Goal: Browse casually: Explore the website without a specific task or goal

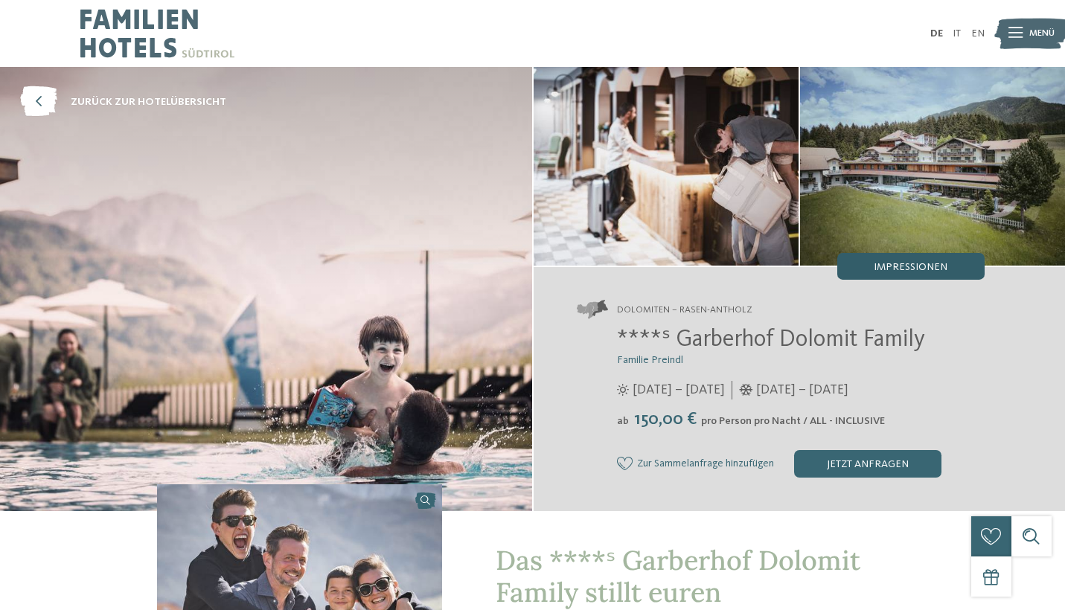
click at [897, 270] on span "Impressionen" at bounding box center [911, 267] width 74 height 10
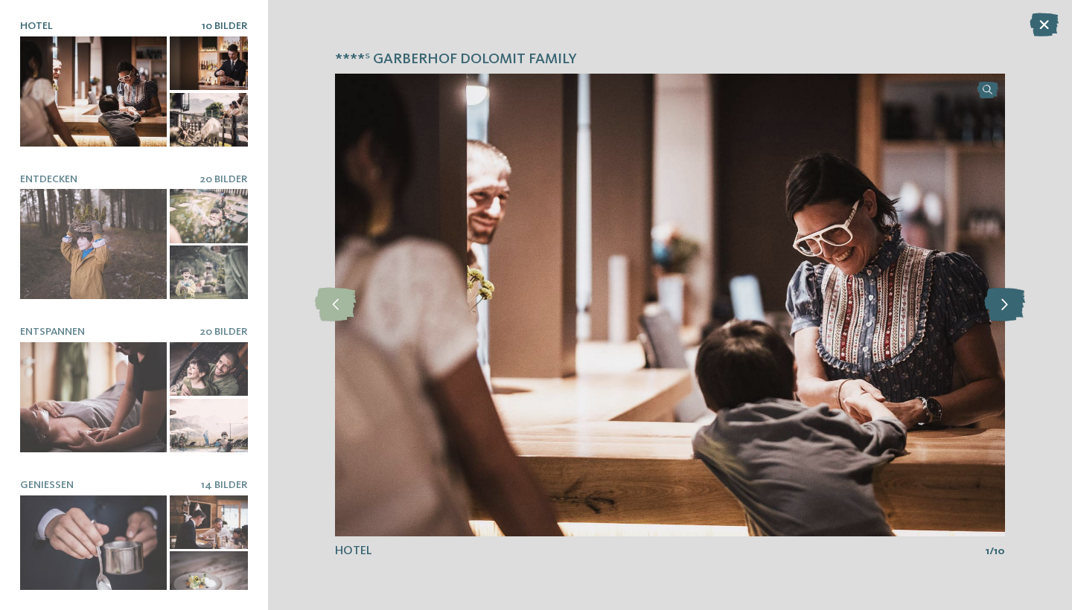
click at [1011, 306] on icon at bounding box center [1004, 304] width 41 height 33
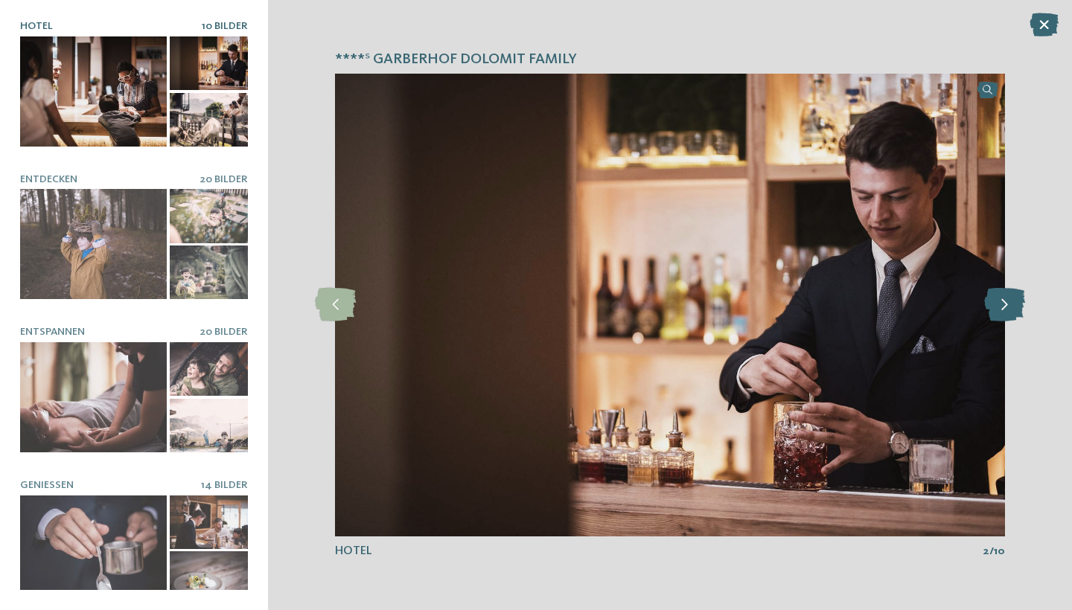
click at [1011, 306] on icon at bounding box center [1004, 304] width 41 height 33
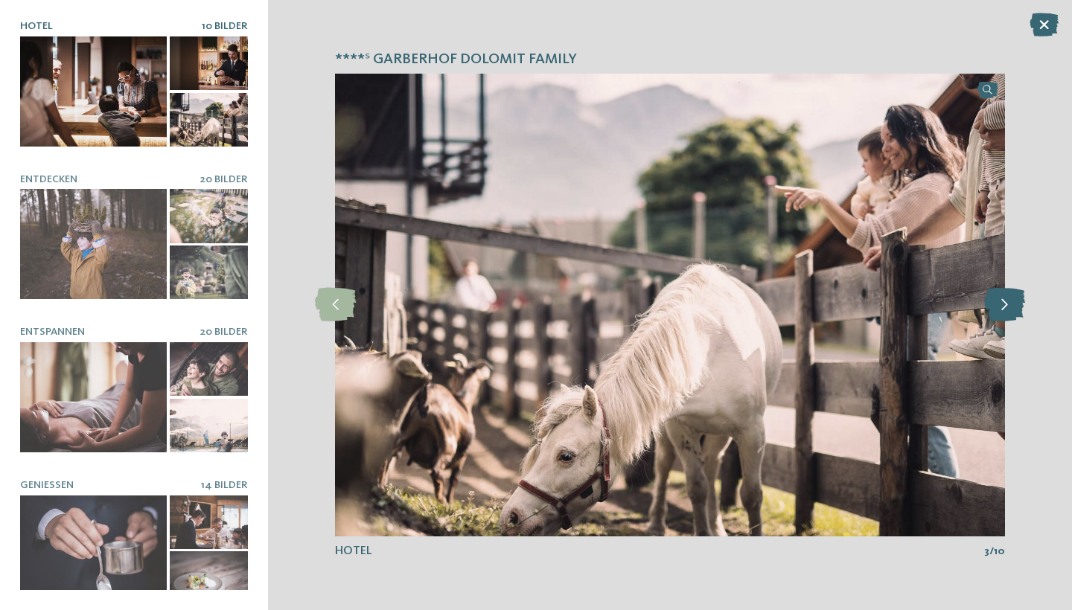
click at [1011, 306] on icon at bounding box center [1004, 304] width 41 height 33
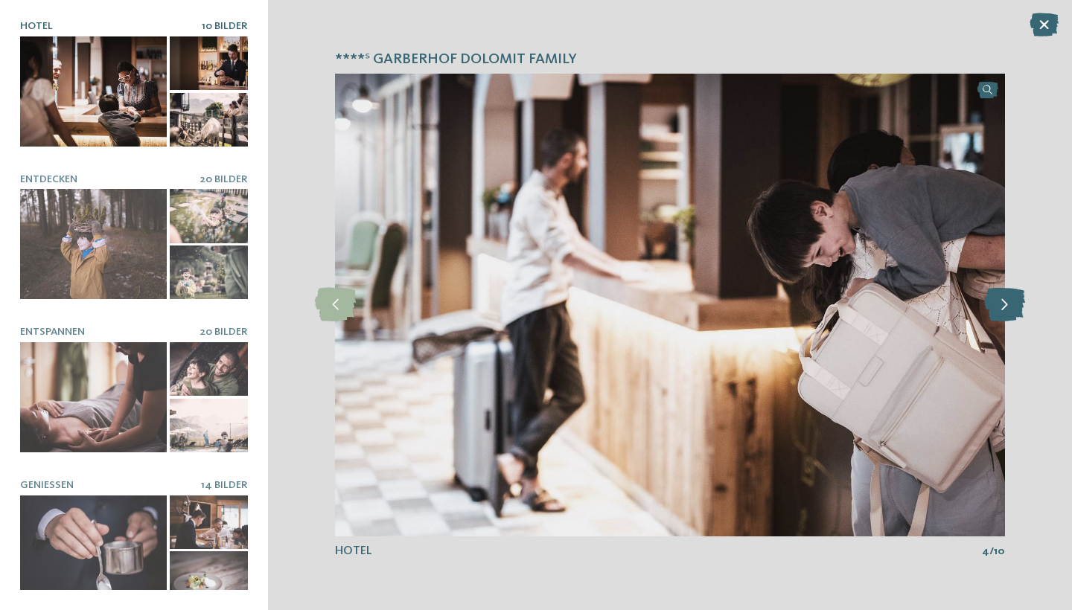
click at [1011, 306] on icon at bounding box center [1004, 304] width 41 height 33
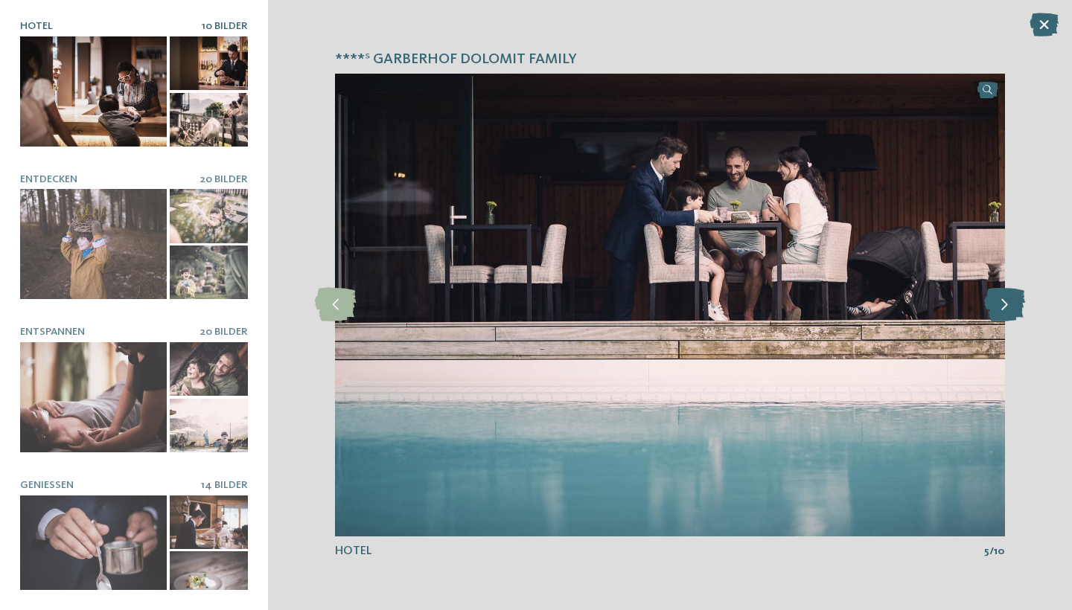
click at [1011, 306] on icon at bounding box center [1004, 304] width 41 height 33
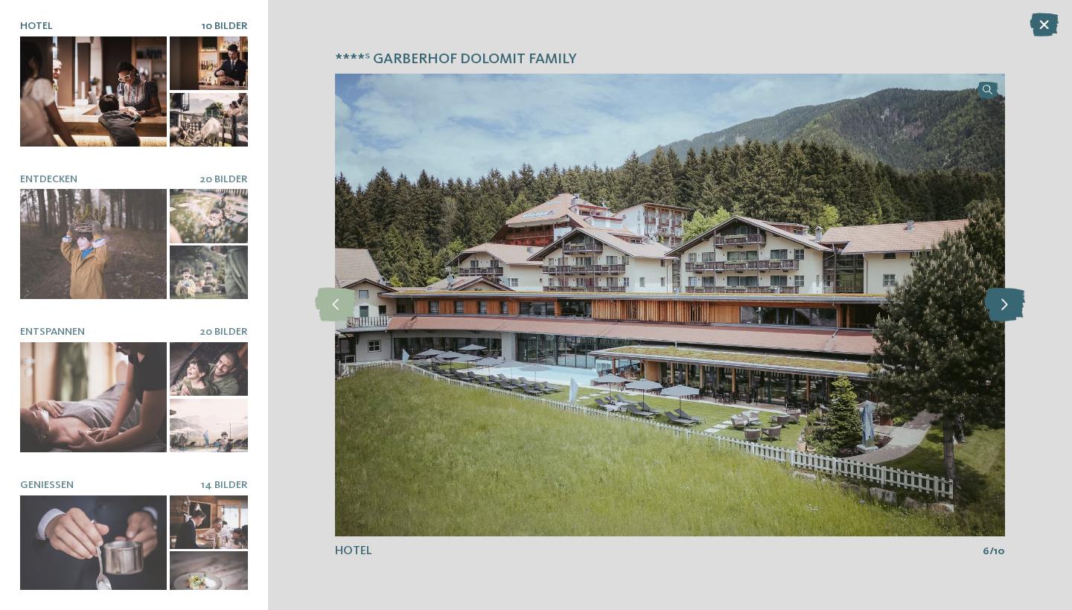
click at [1011, 306] on icon at bounding box center [1004, 304] width 41 height 33
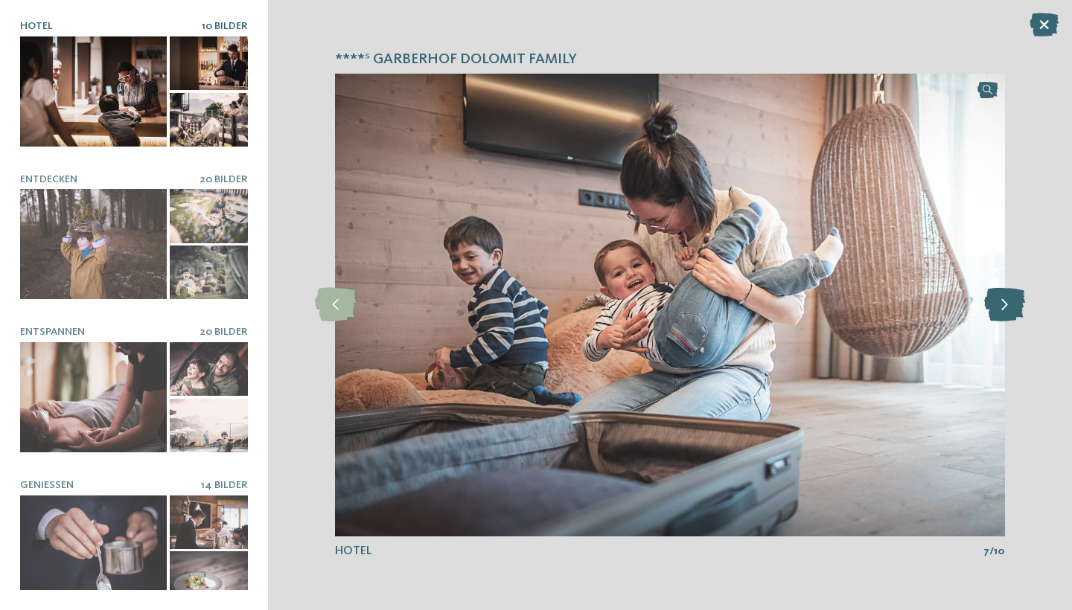
click at [1011, 306] on icon at bounding box center [1004, 304] width 41 height 33
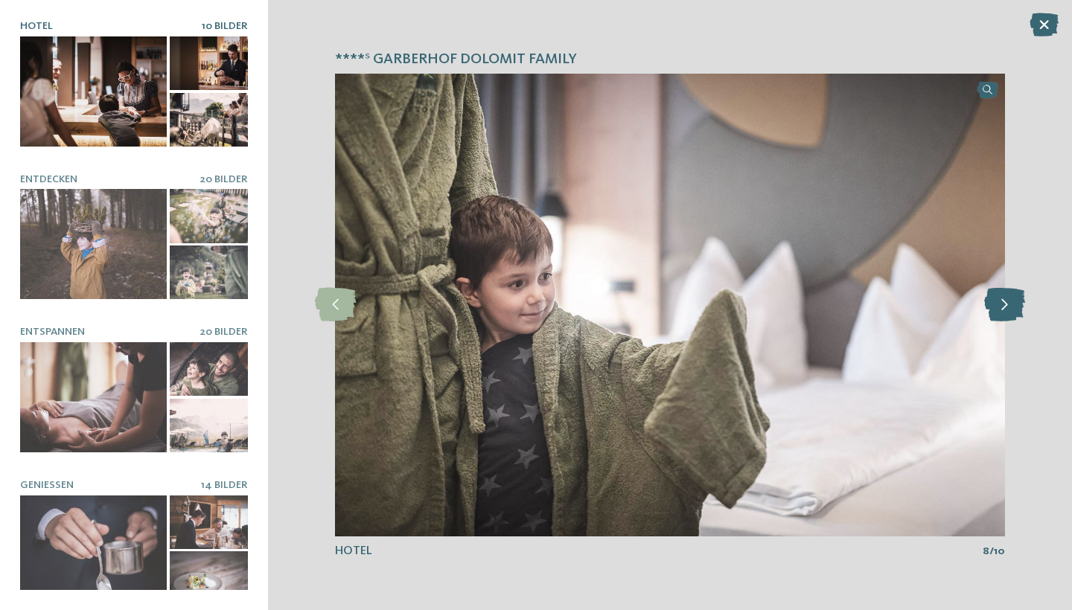
click at [1011, 306] on icon at bounding box center [1004, 304] width 41 height 33
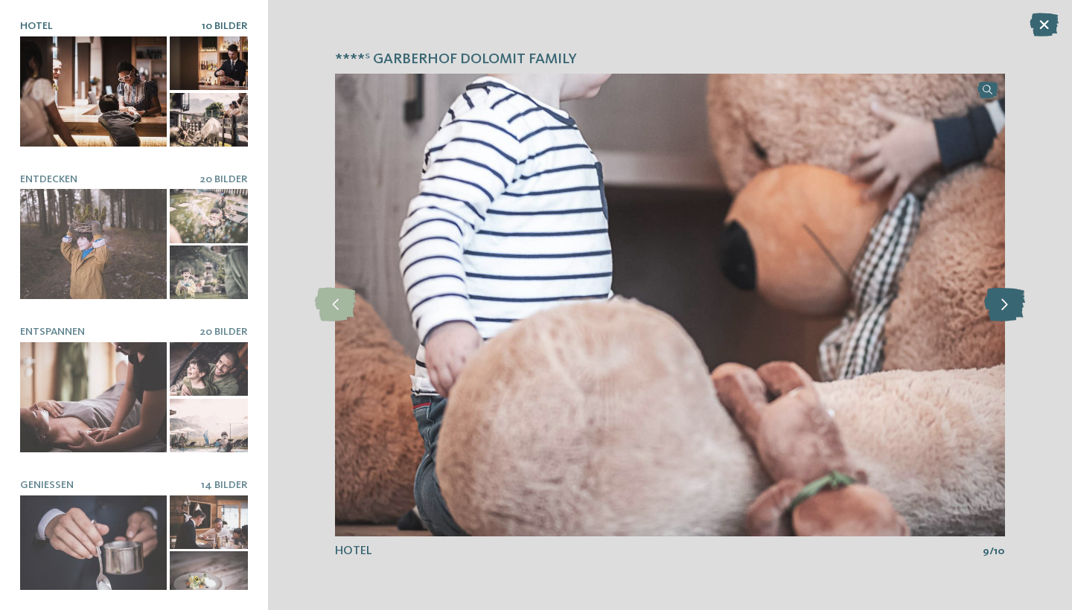
click at [1011, 306] on icon at bounding box center [1004, 304] width 41 height 33
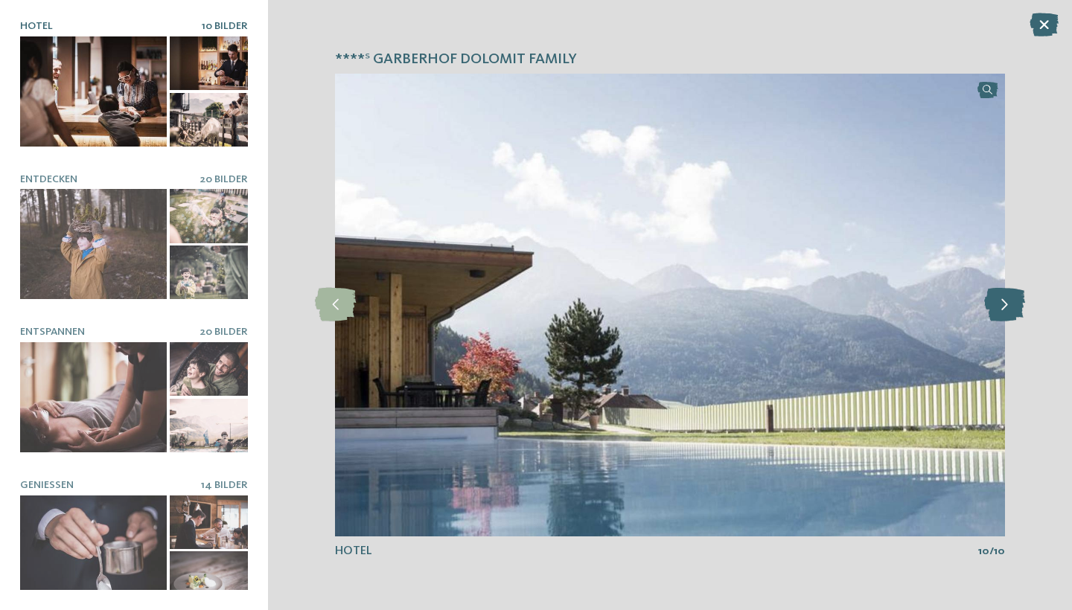
click at [1011, 306] on icon at bounding box center [1004, 304] width 41 height 33
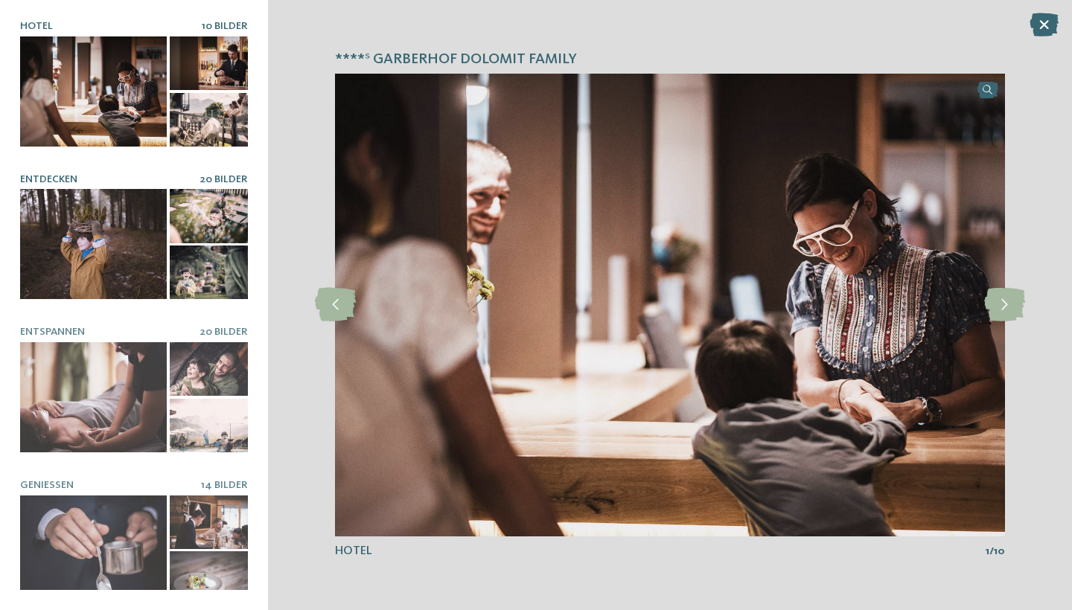
click at [95, 231] on div at bounding box center [93, 244] width 147 height 110
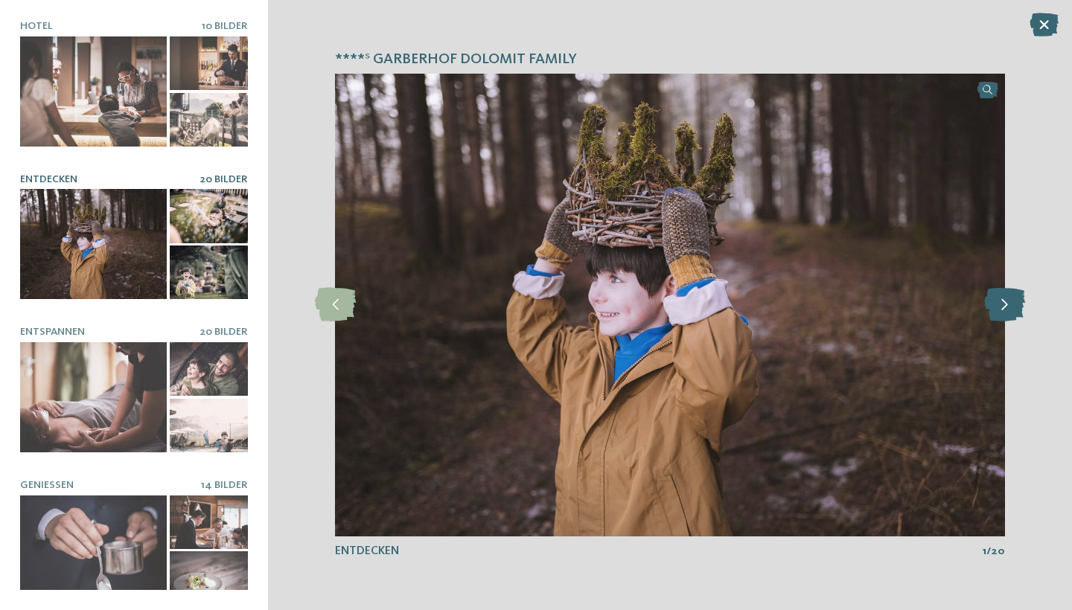
click at [999, 314] on icon at bounding box center [1004, 304] width 41 height 33
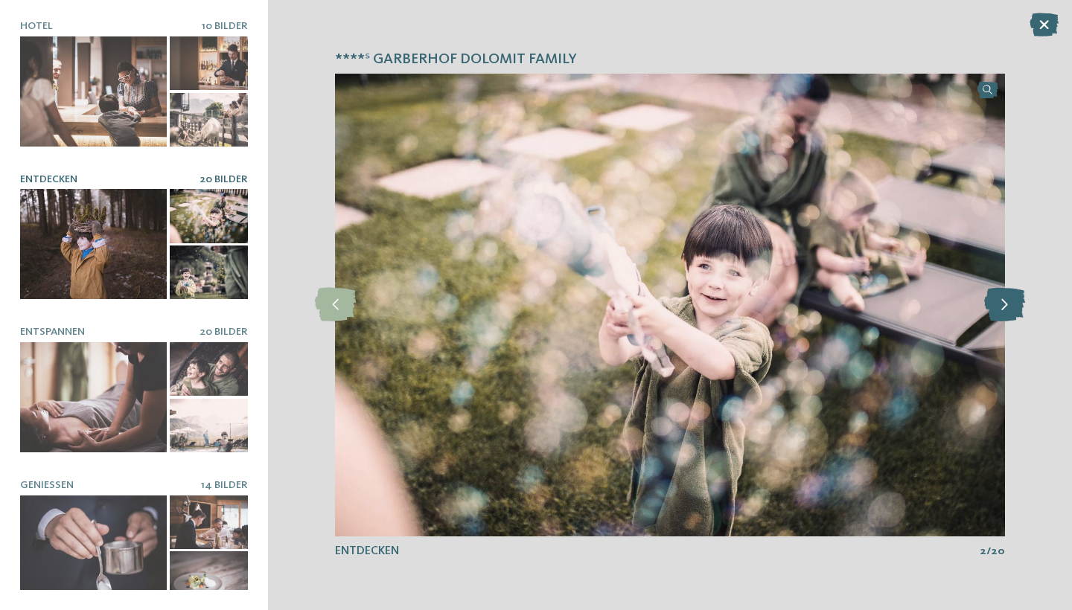
click at [999, 314] on icon at bounding box center [1004, 304] width 41 height 33
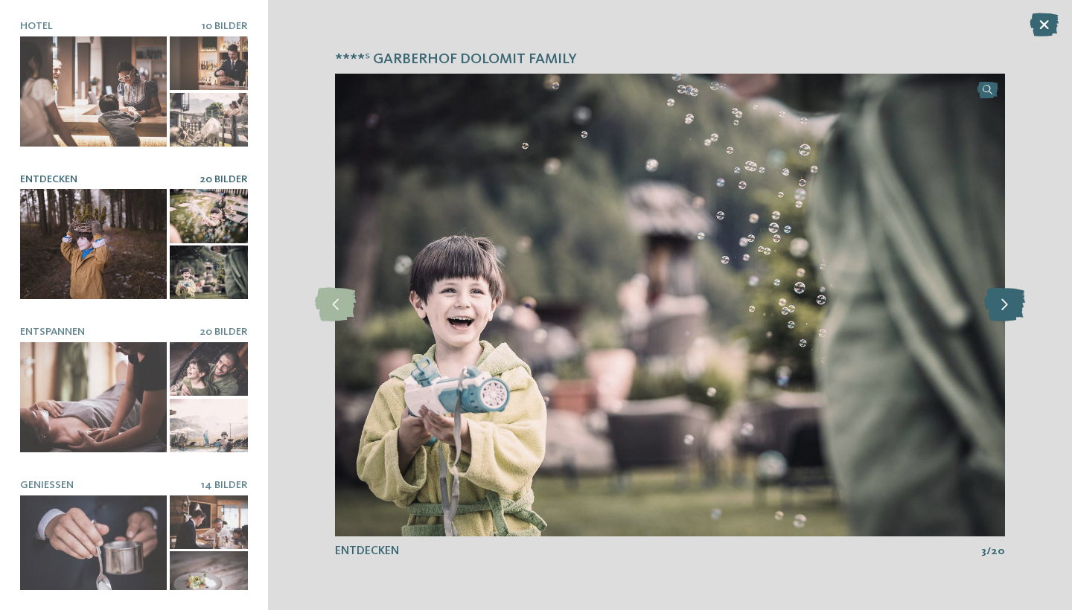
click at [999, 314] on icon at bounding box center [1004, 304] width 41 height 33
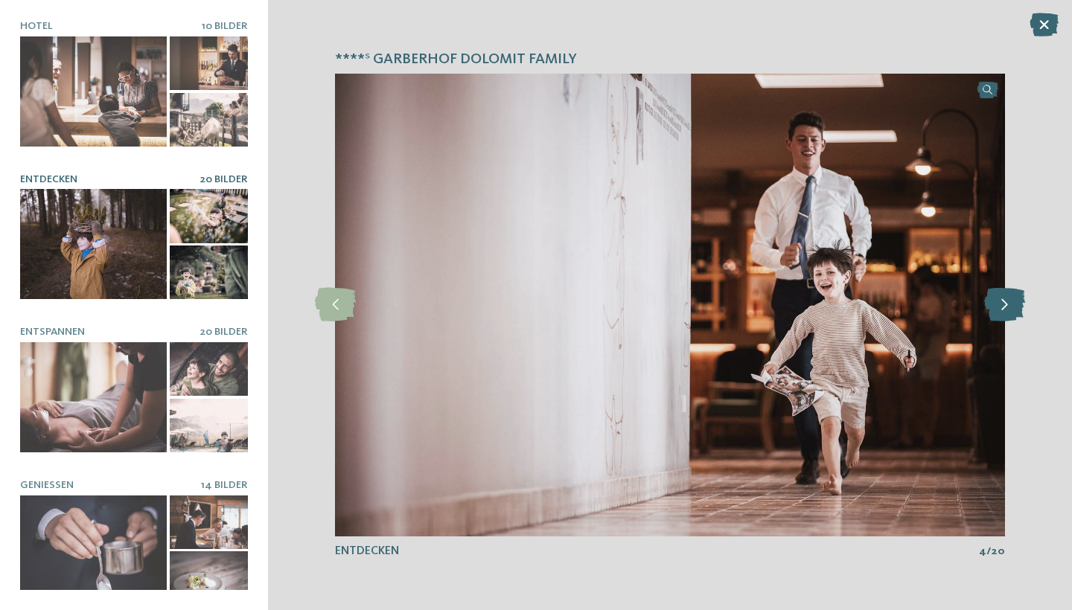
click at [999, 314] on icon at bounding box center [1004, 304] width 41 height 33
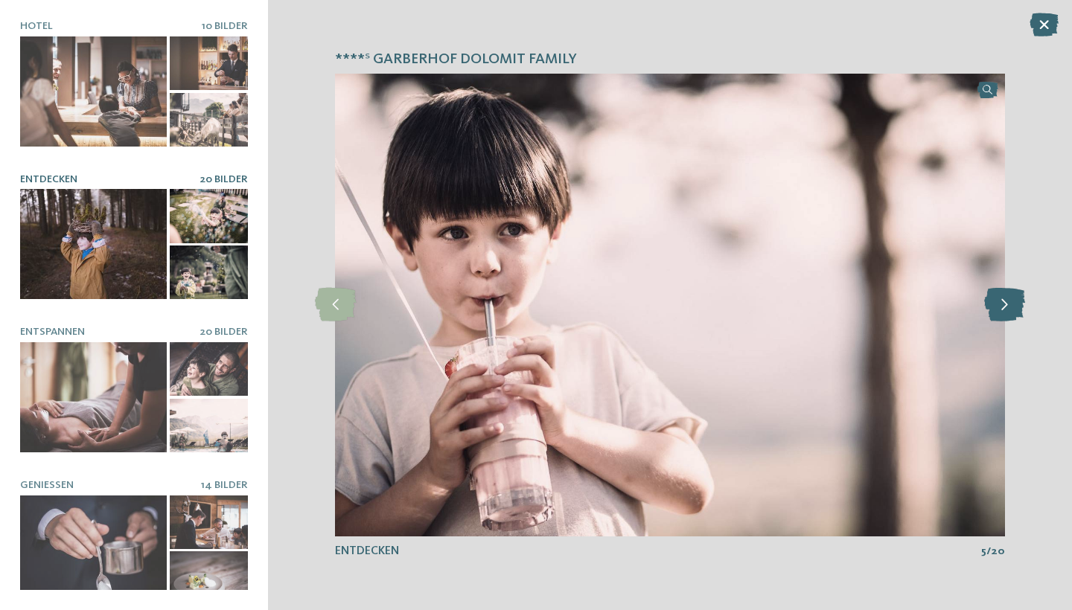
click at [999, 314] on icon at bounding box center [1004, 304] width 41 height 33
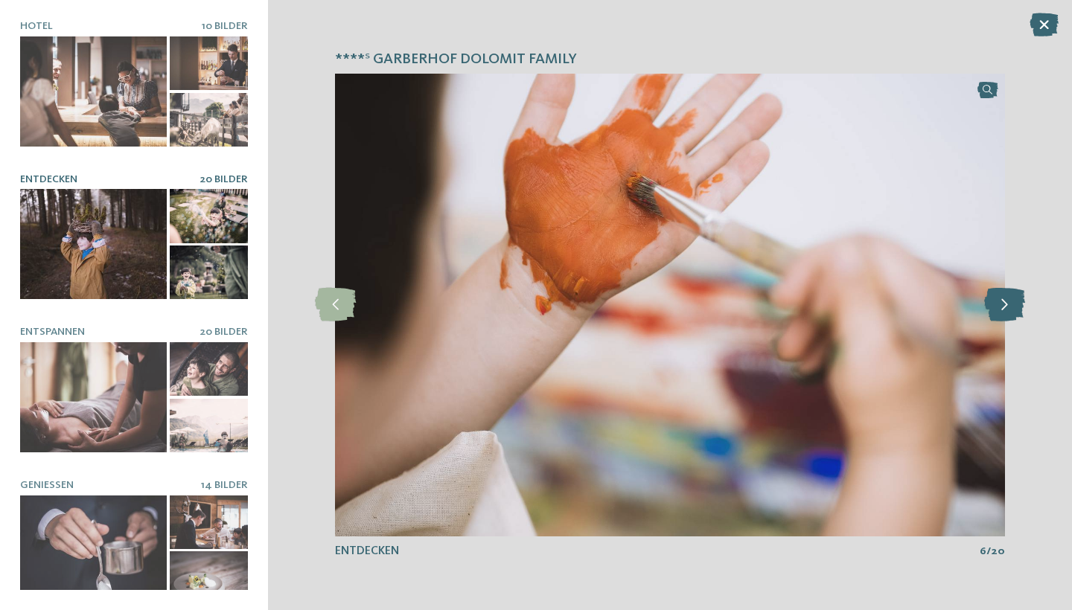
click at [999, 314] on icon at bounding box center [1004, 304] width 41 height 33
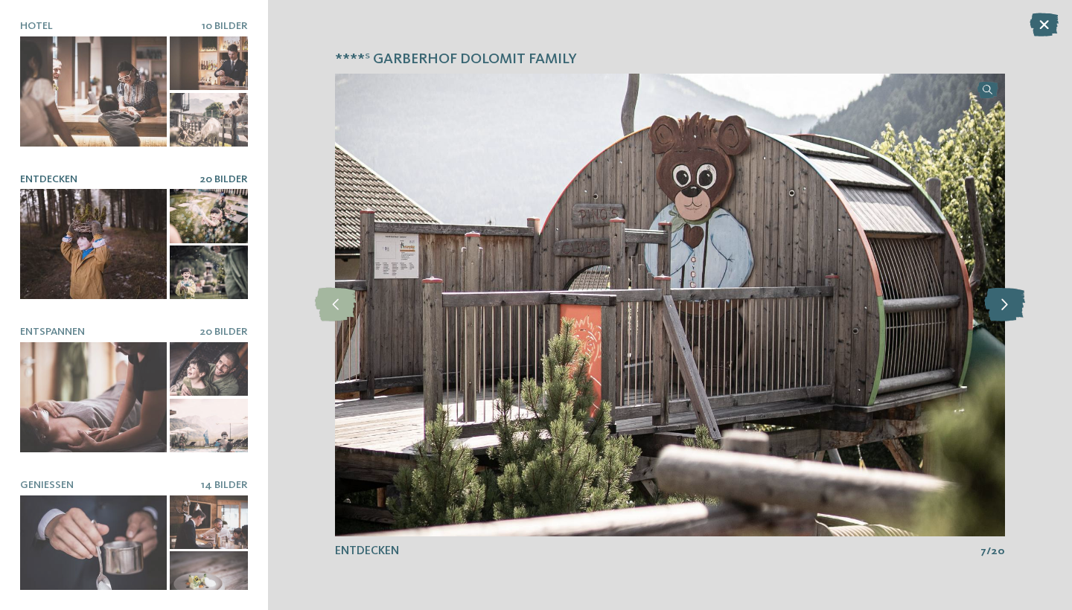
click at [999, 314] on icon at bounding box center [1004, 304] width 41 height 33
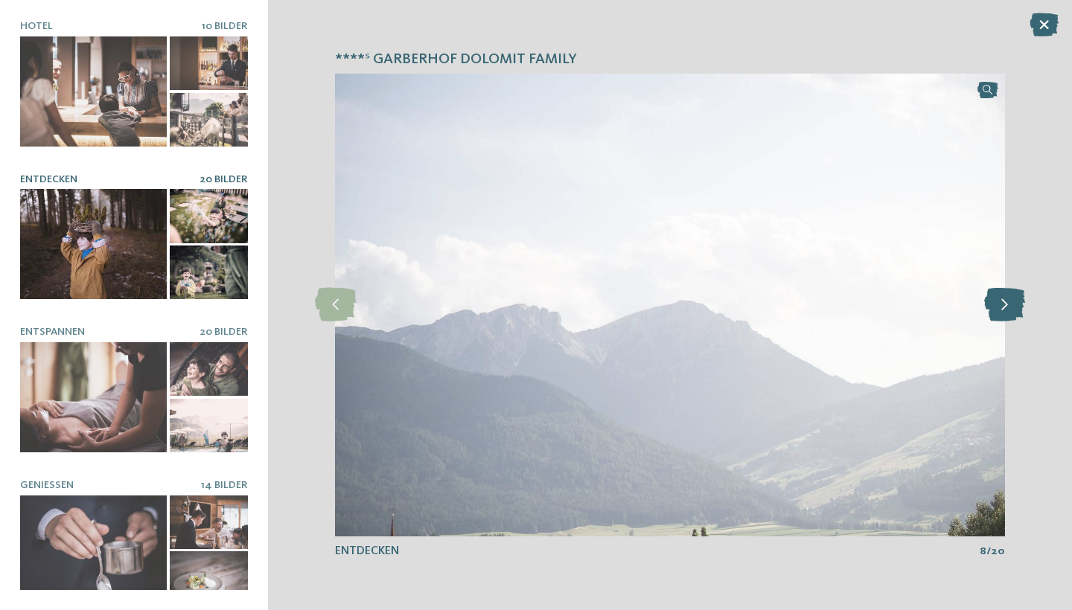
click at [999, 314] on icon at bounding box center [1004, 304] width 41 height 33
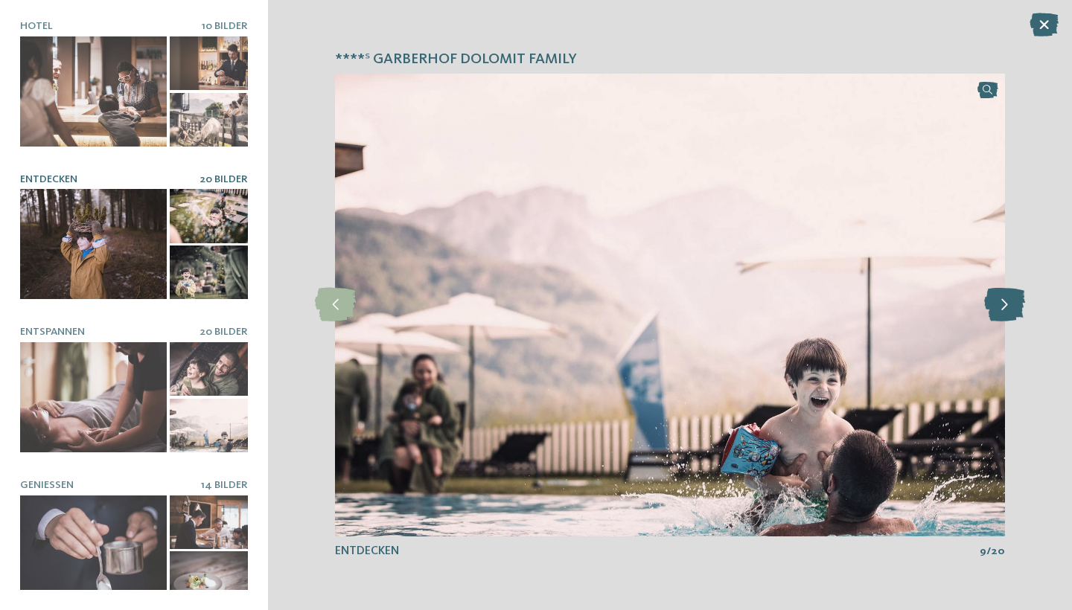
click at [999, 314] on icon at bounding box center [1004, 304] width 41 height 33
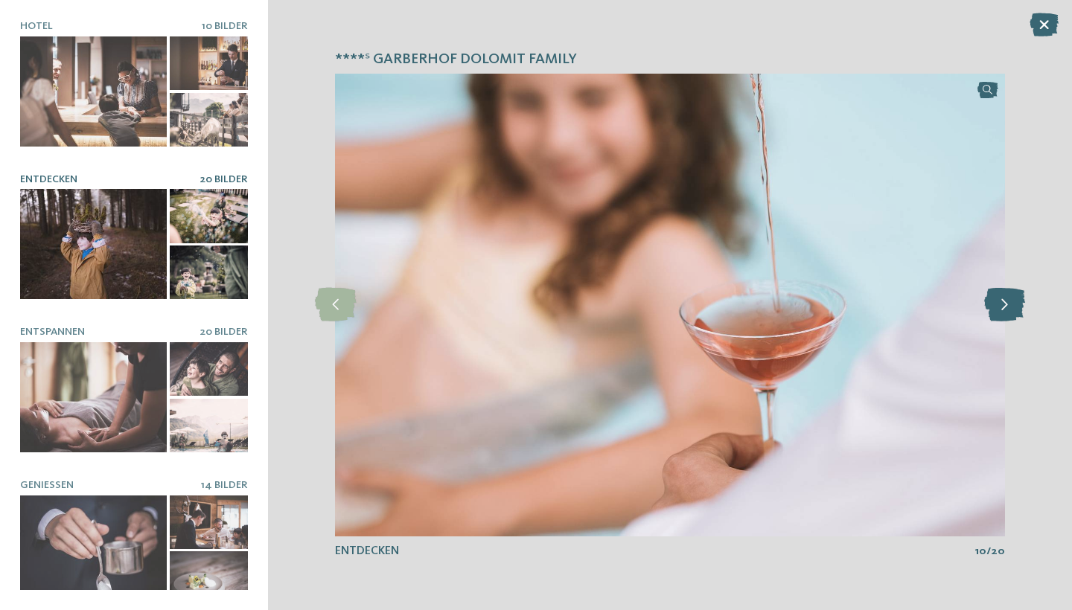
click at [999, 314] on icon at bounding box center [1004, 304] width 41 height 33
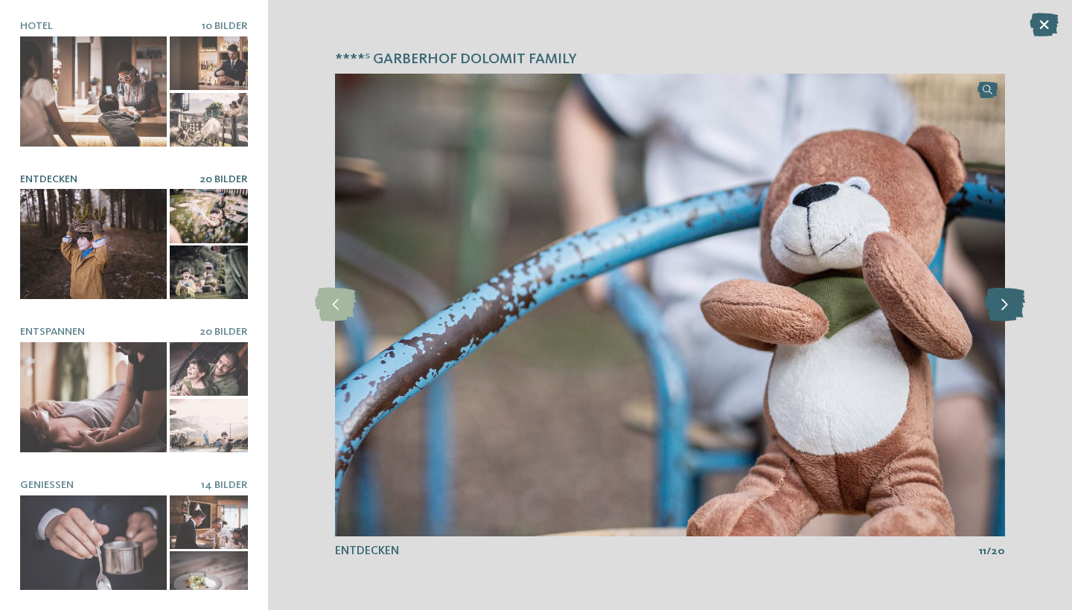
click at [999, 314] on icon at bounding box center [1004, 304] width 41 height 33
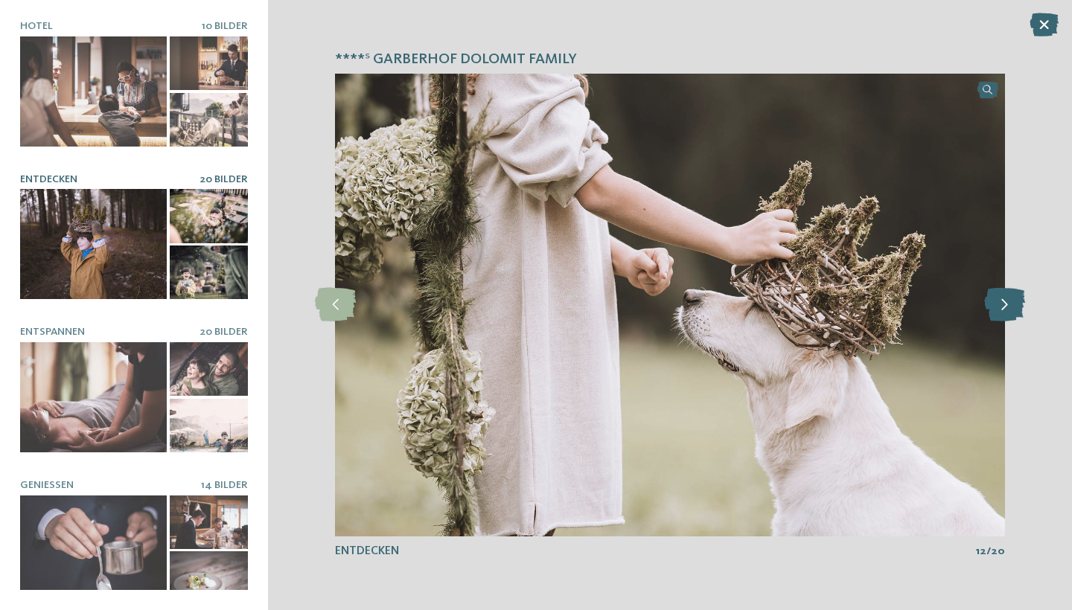
click at [999, 314] on icon at bounding box center [1004, 304] width 41 height 33
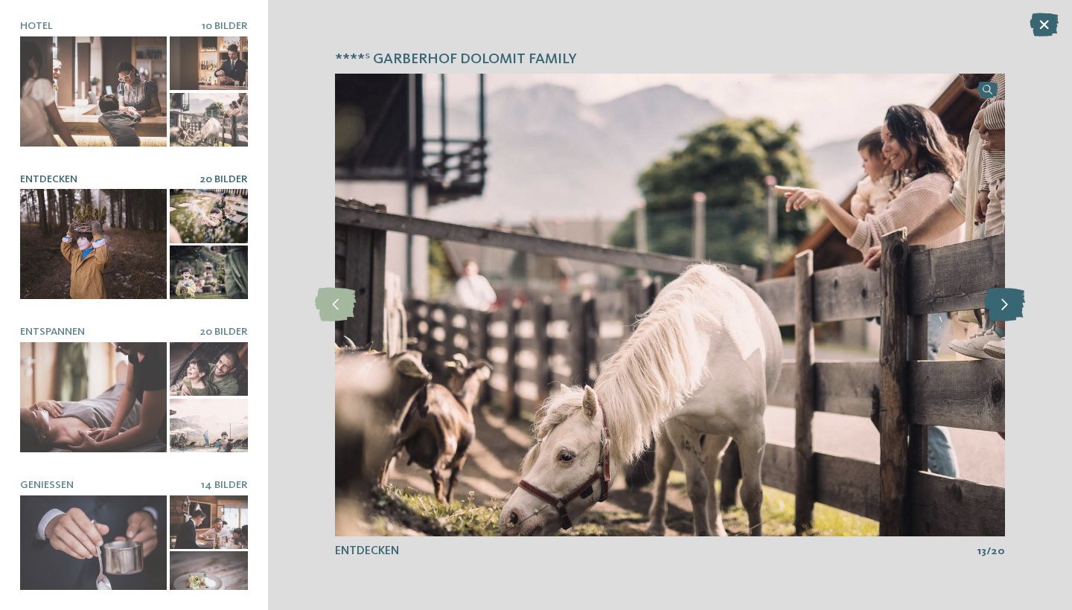
click at [1003, 308] on icon at bounding box center [1004, 304] width 41 height 33
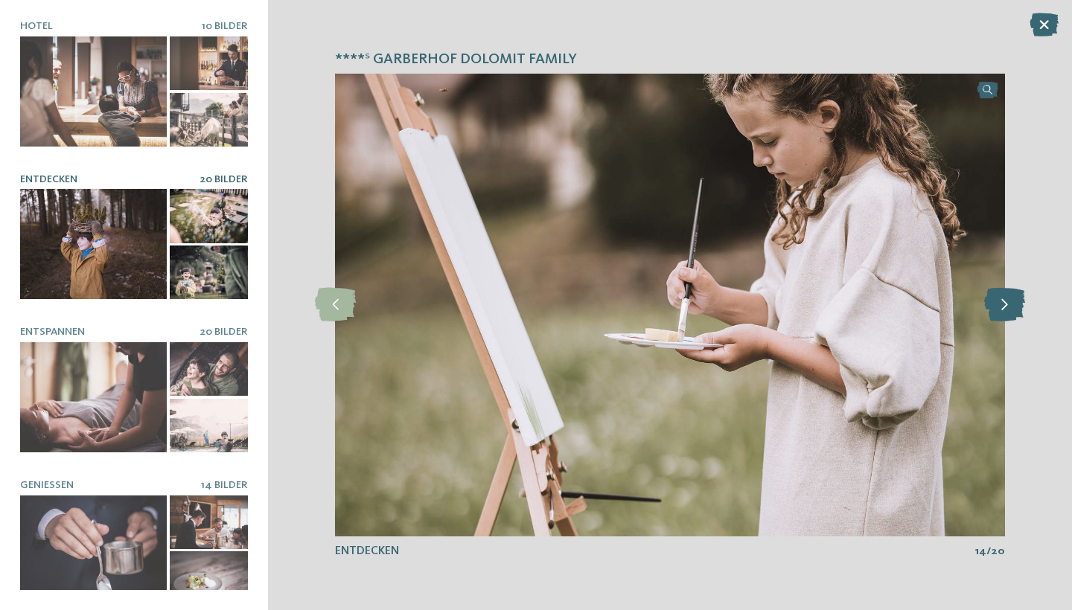
click at [1003, 308] on icon at bounding box center [1004, 304] width 41 height 33
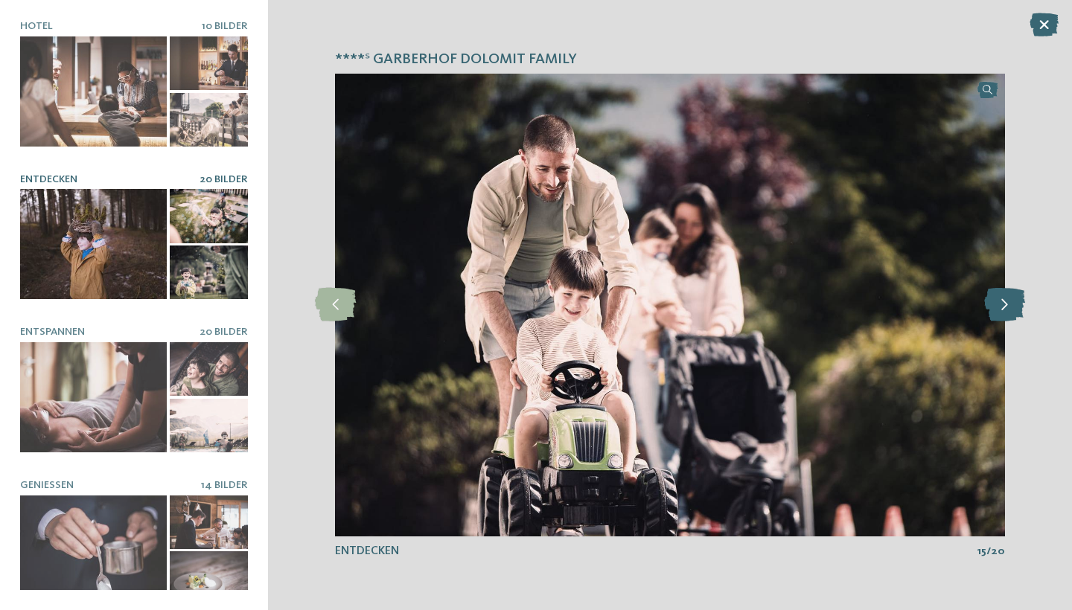
click at [1003, 308] on icon at bounding box center [1004, 304] width 41 height 33
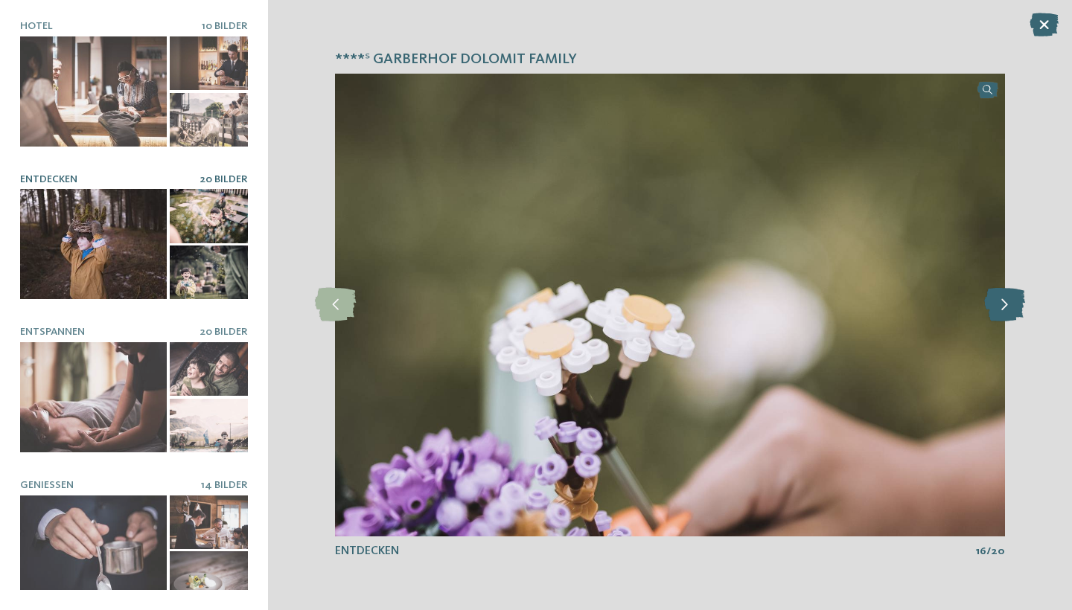
click at [1003, 308] on icon at bounding box center [1004, 304] width 41 height 33
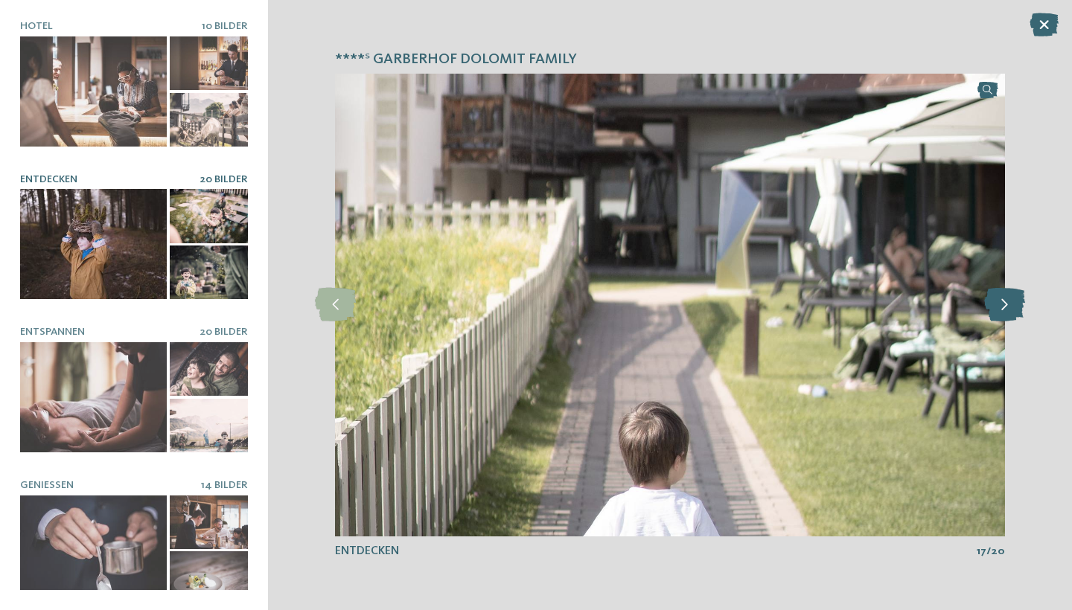
click at [1003, 308] on icon at bounding box center [1004, 304] width 41 height 33
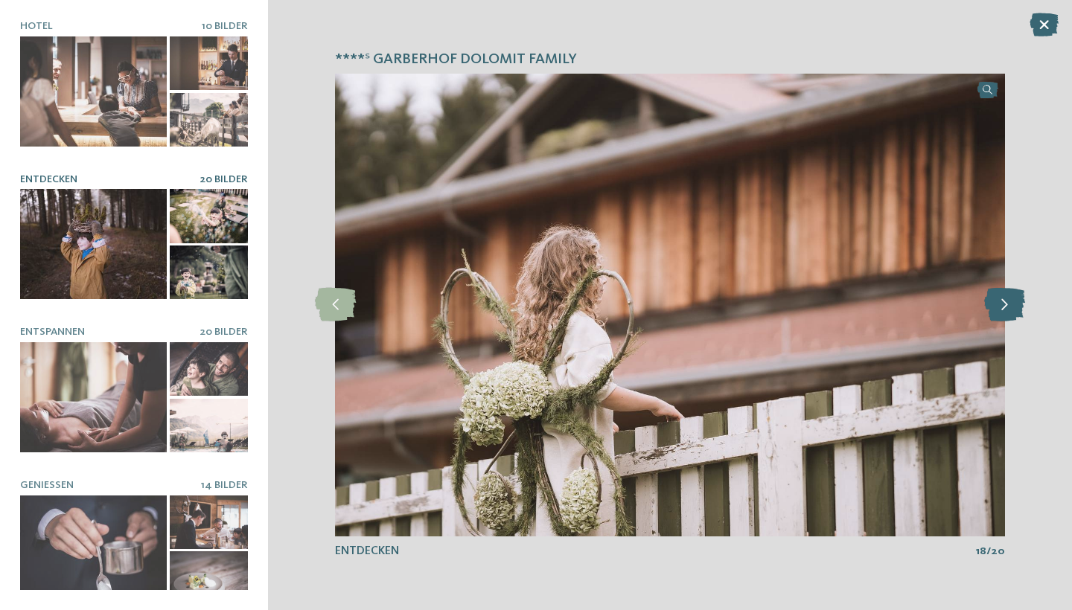
click at [1003, 308] on icon at bounding box center [1004, 304] width 41 height 33
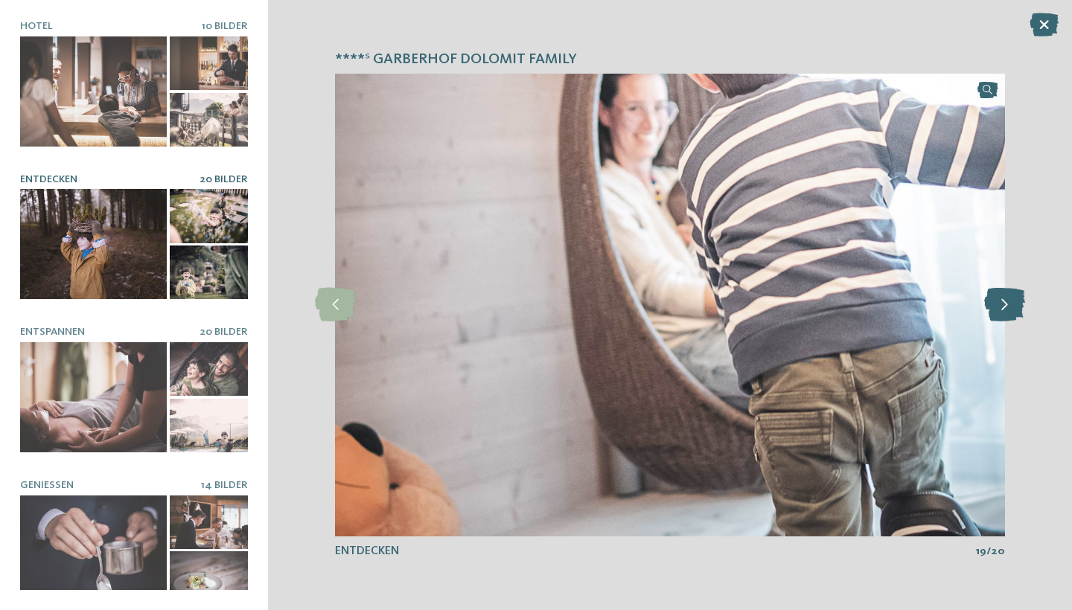
click at [1003, 308] on icon at bounding box center [1004, 304] width 41 height 33
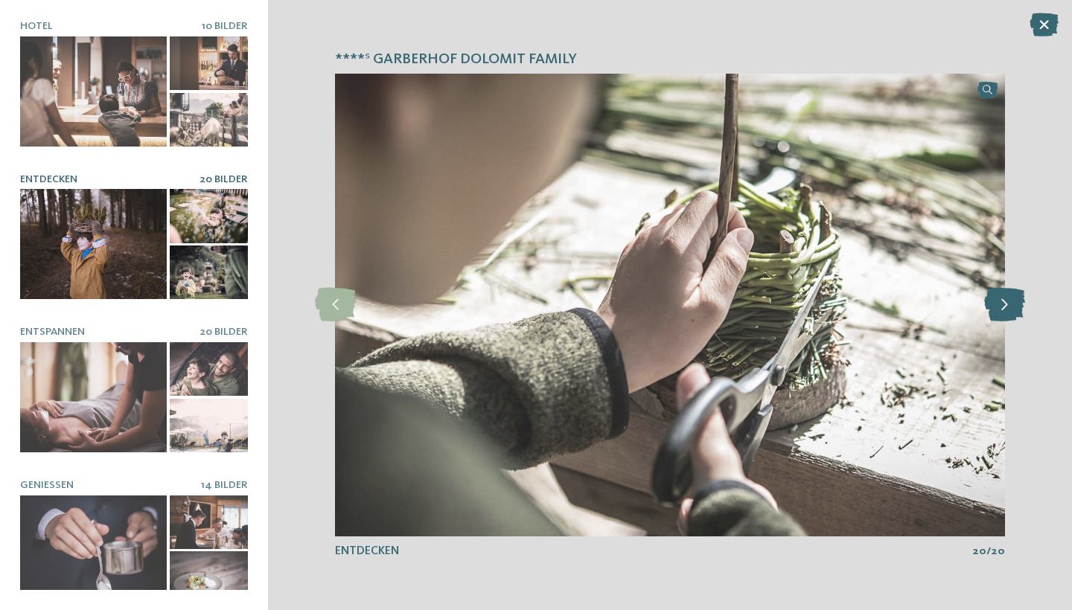
click at [1003, 308] on icon at bounding box center [1004, 304] width 41 height 33
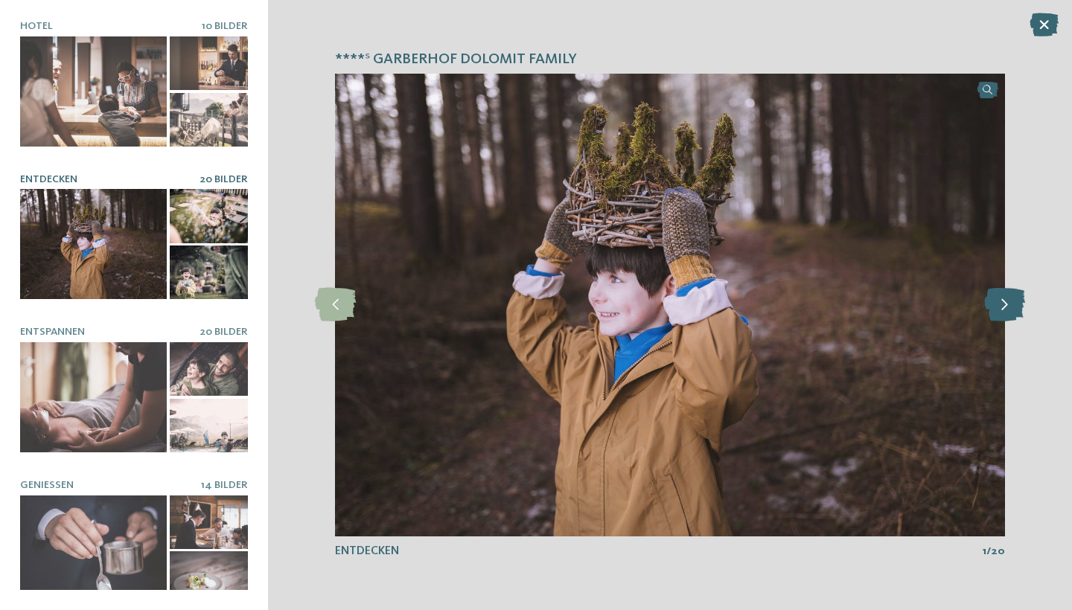
click at [1003, 308] on icon at bounding box center [1004, 304] width 41 height 33
